Goal: Information Seeking & Learning: Learn about a topic

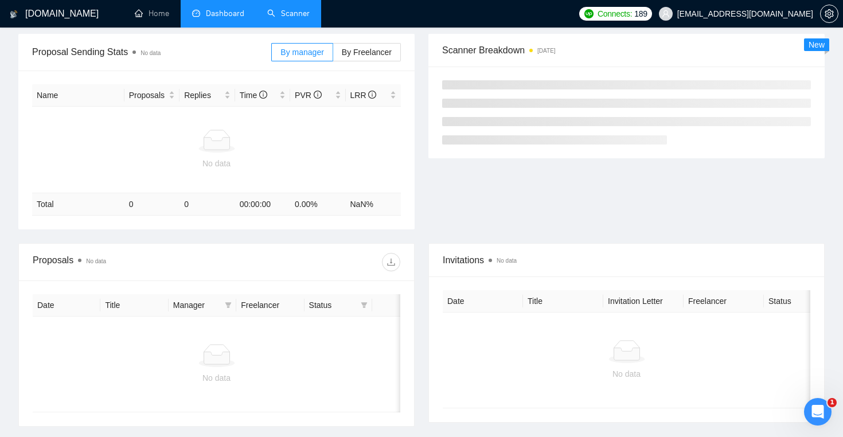
scroll to position [192, 0]
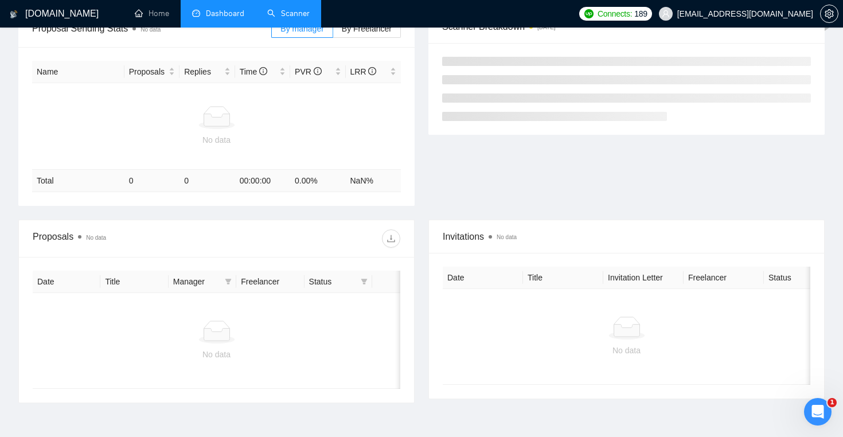
click at [271, 18] on link "Scanner" at bounding box center [288, 14] width 42 height 10
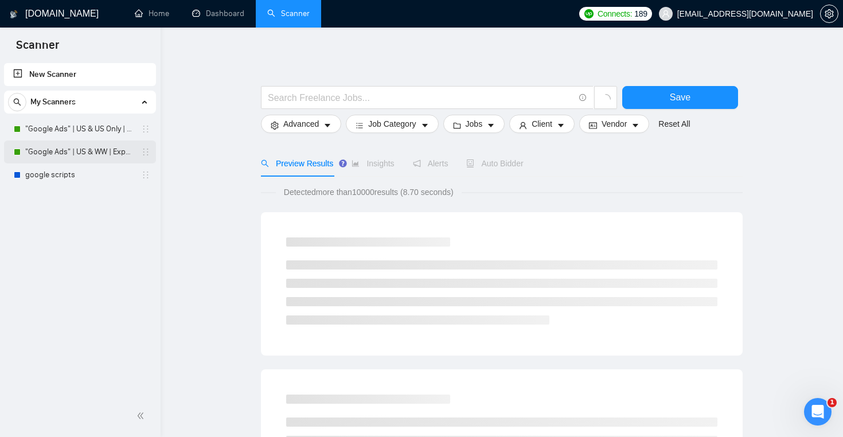
click at [95, 155] on link ""Google Ads" | US & WW | Expert" at bounding box center [79, 152] width 109 height 23
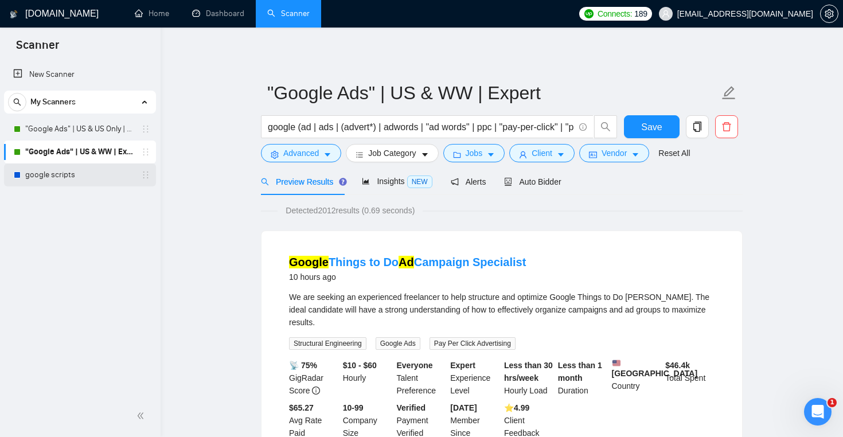
click at [70, 173] on link "google scripts" at bounding box center [79, 175] width 109 height 23
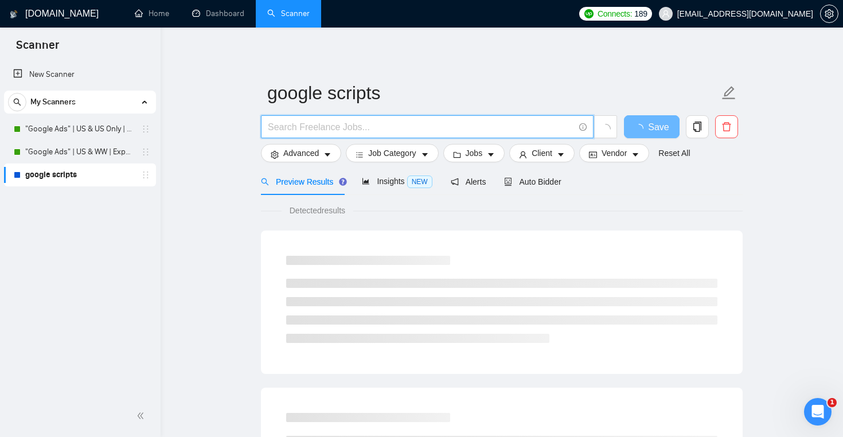
click at [360, 126] on input "text" at bounding box center [421, 127] width 306 height 14
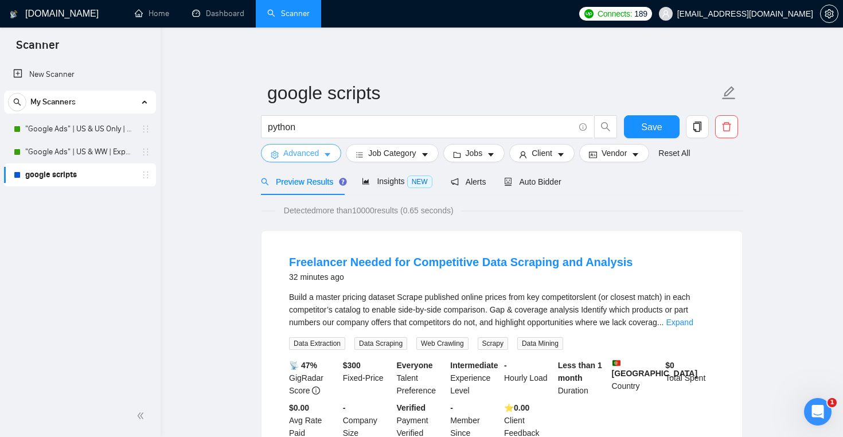
click at [309, 153] on span "Advanced" at bounding box center [301, 153] width 36 height 13
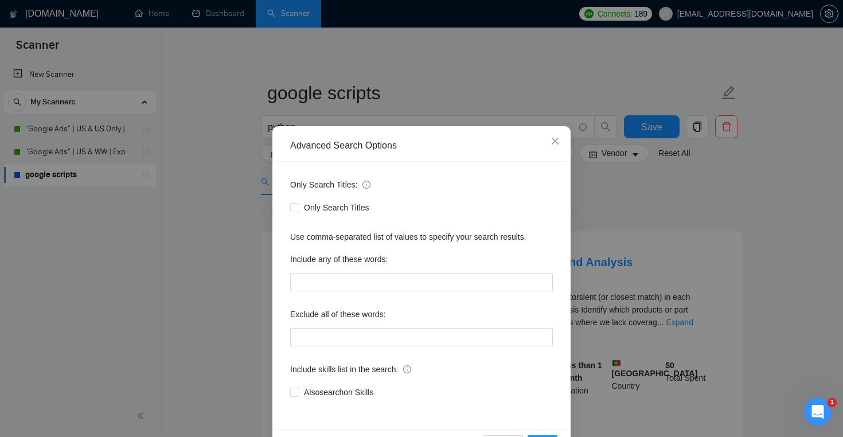
click at [193, 216] on div "Advanced Search Options Only Search Titles: Only Search Titles Use comma-separa…" at bounding box center [421, 218] width 843 height 437
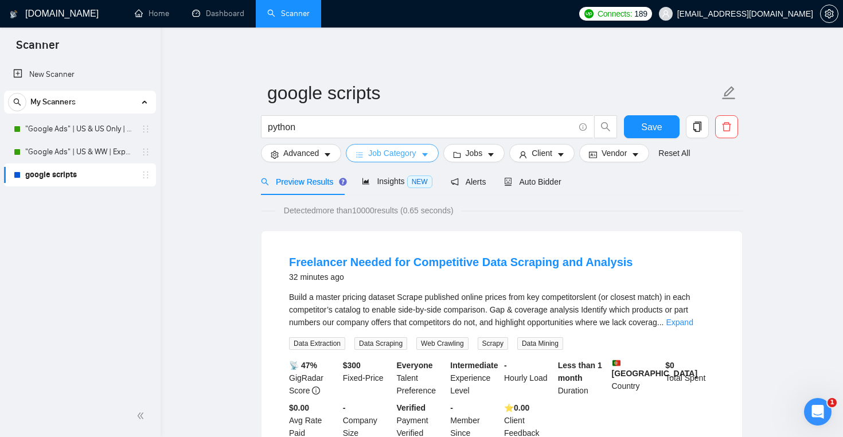
click at [395, 149] on span "Job Category" at bounding box center [392, 153] width 48 height 13
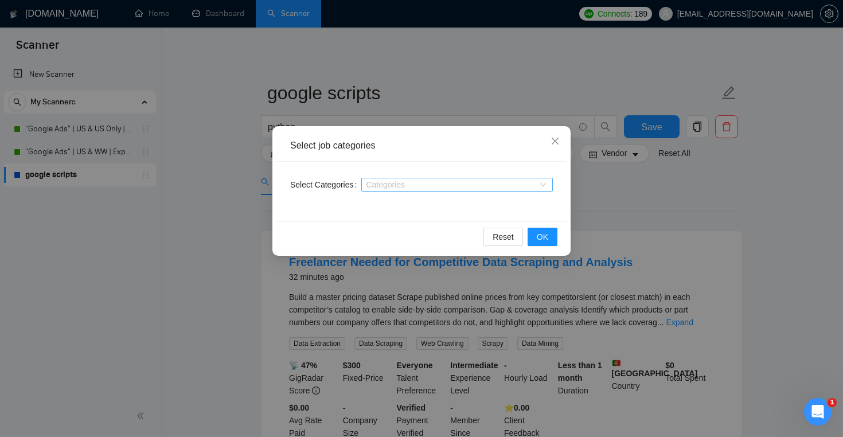
click at [400, 191] on div "Categories" at bounding box center [457, 185] width 192 height 14
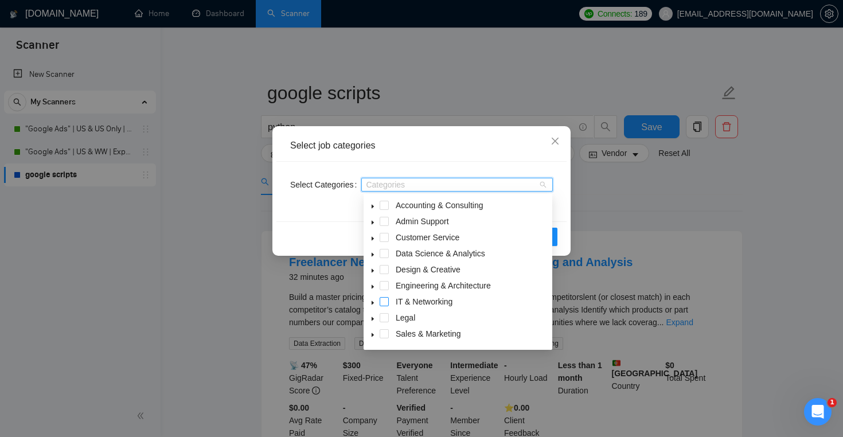
click at [385, 299] on span at bounding box center [384, 301] width 9 height 9
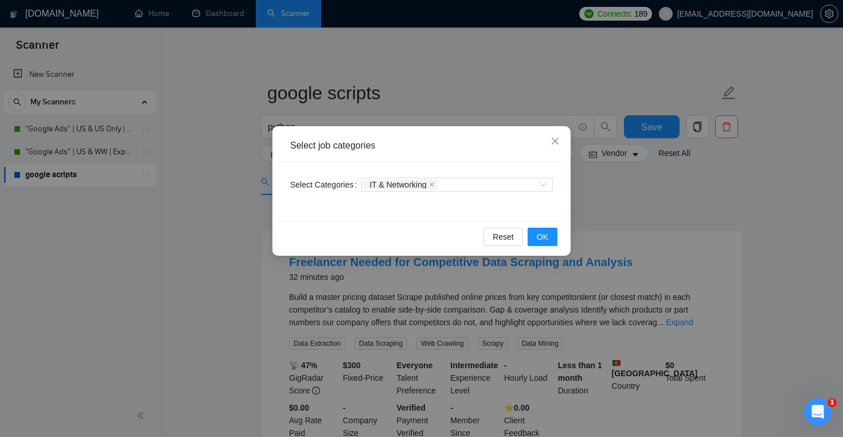
click at [340, 218] on div "Select Categories IT & Networking" at bounding box center [422, 192] width 290 height 60
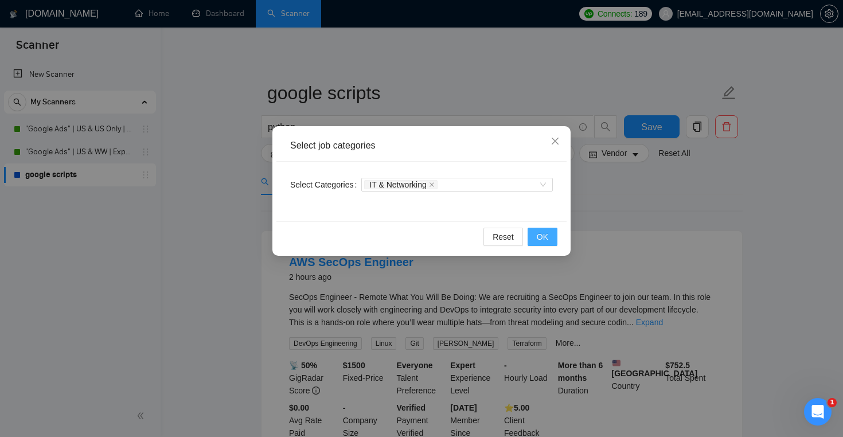
click at [550, 242] on button "OK" at bounding box center [543, 237] width 30 height 18
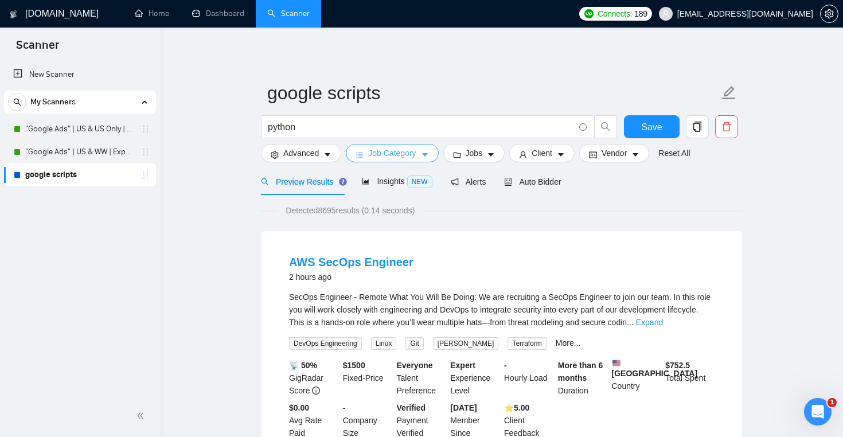
click at [409, 153] on span "Job Category" at bounding box center [392, 153] width 48 height 13
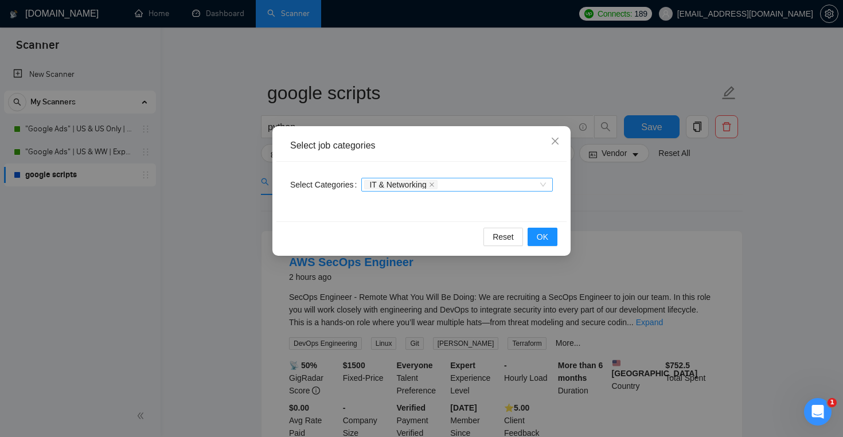
click at [468, 182] on div "IT & Networking" at bounding box center [451, 184] width 174 height 11
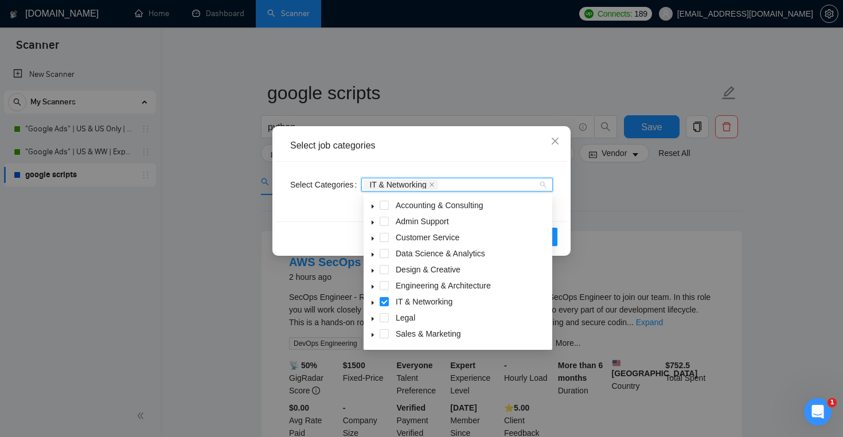
click at [373, 317] on icon "caret-down" at bounding box center [373, 319] width 6 height 6
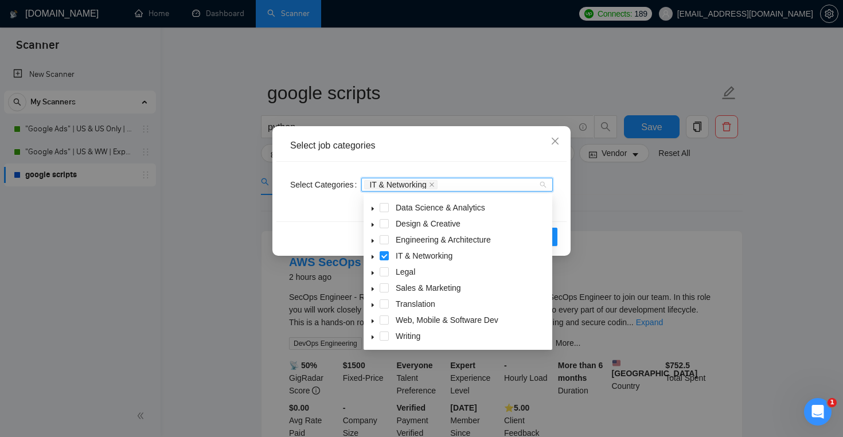
click at [523, 158] on div "Select job categories" at bounding box center [422, 146] width 290 height 32
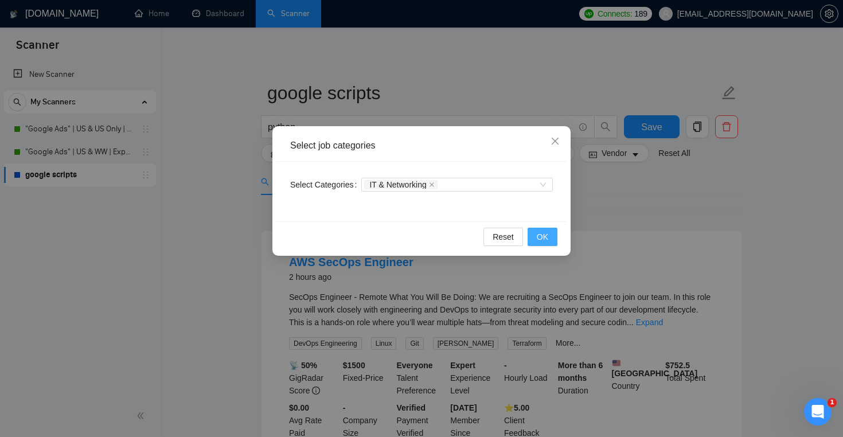
click at [543, 231] on span "OK" at bounding box center [542, 237] width 11 height 13
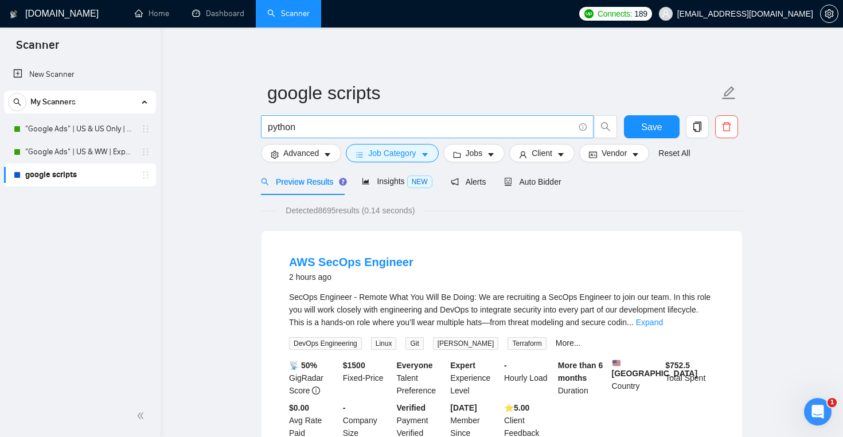
click at [313, 126] on input "python" at bounding box center [421, 127] width 306 height 14
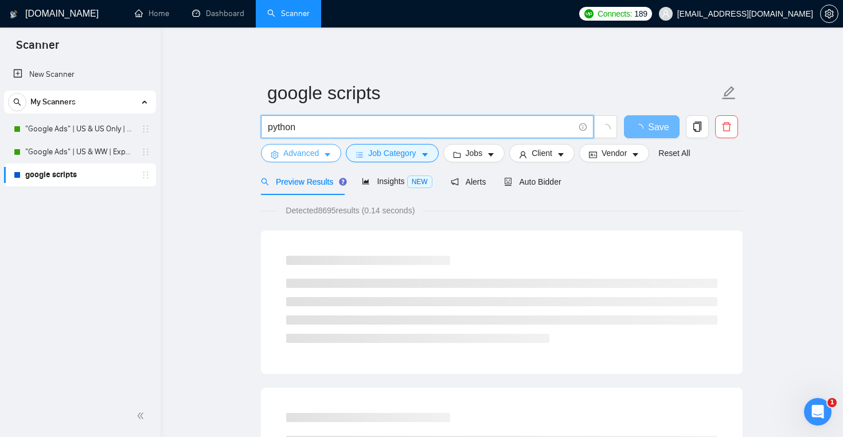
type input "python"
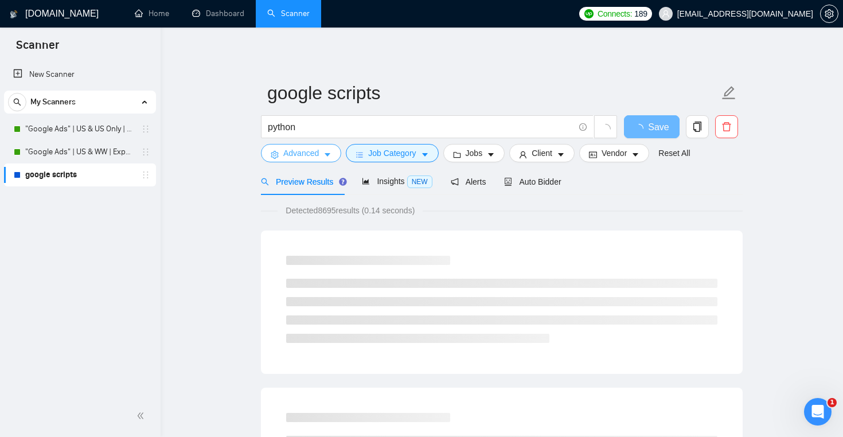
click at [294, 155] on span "Advanced" at bounding box center [301, 153] width 36 height 13
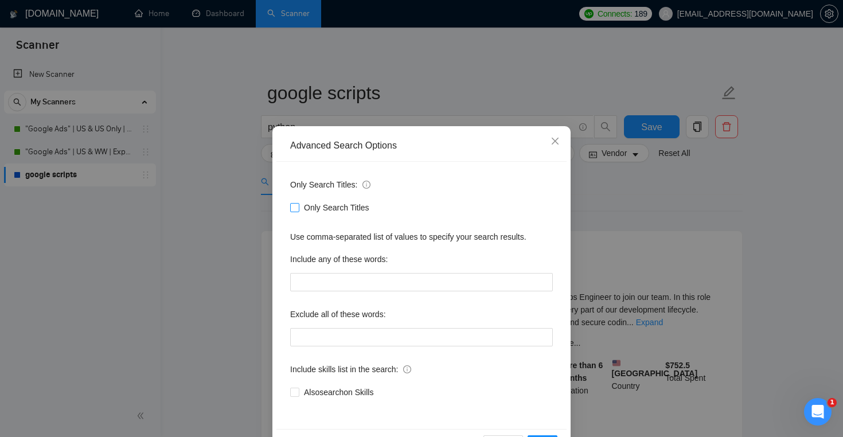
click at [298, 205] on input "Only Search Titles" at bounding box center [294, 207] width 8 height 8
checkbox input "true"
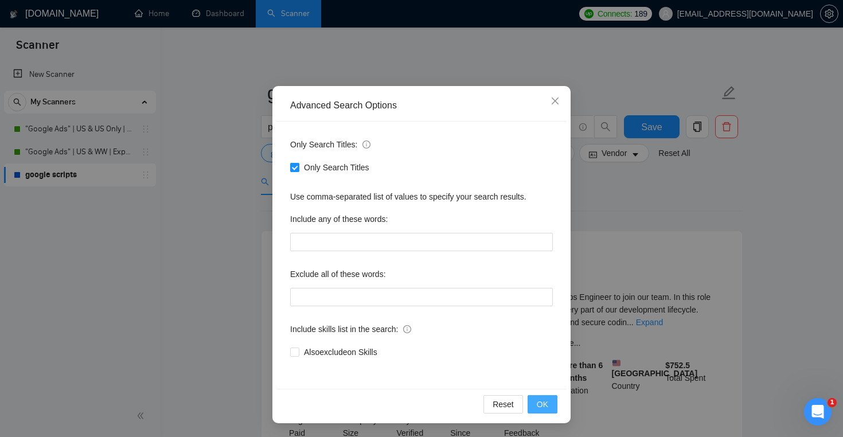
click at [537, 409] on span "OK" at bounding box center [542, 404] width 11 height 13
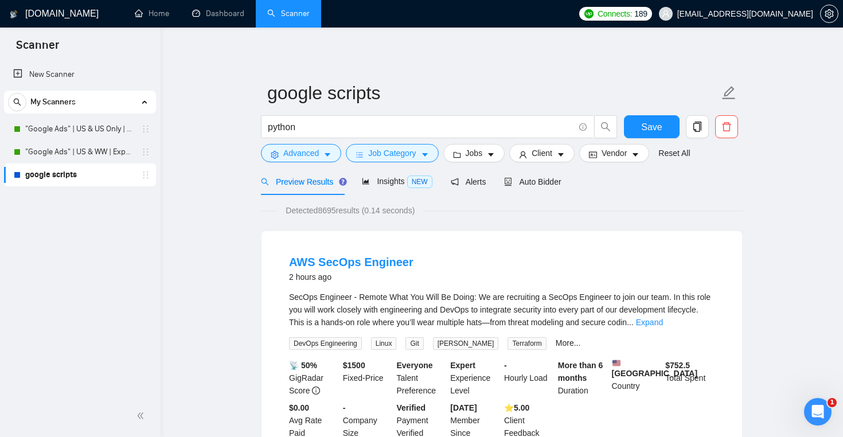
scroll to position [0, 0]
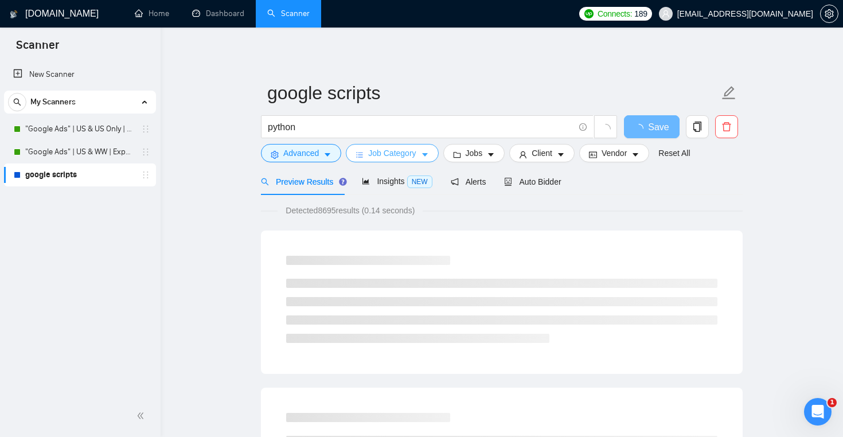
click at [426, 155] on icon "caret-down" at bounding box center [425, 155] width 6 height 3
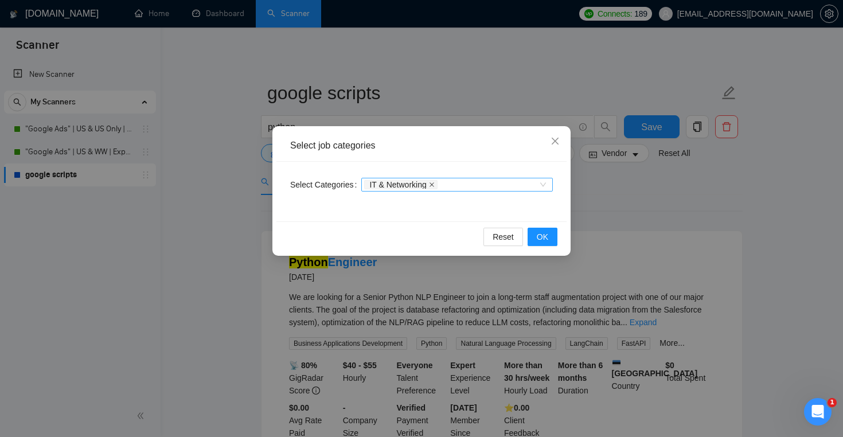
click at [435, 184] on icon "close" at bounding box center [432, 185] width 6 height 6
click at [543, 234] on span "OK" at bounding box center [542, 237] width 11 height 13
